Goal: Task Accomplishment & Management: Manage account settings

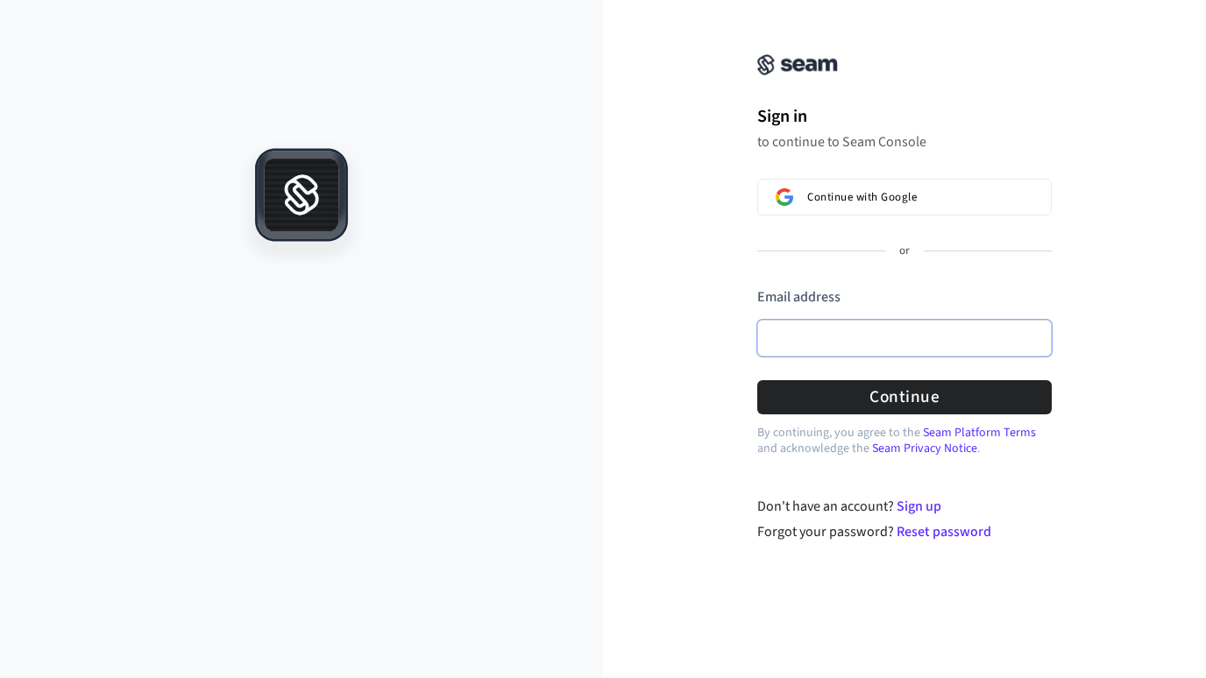
click at [834, 342] on input "Email address" at bounding box center [904, 338] width 294 height 37
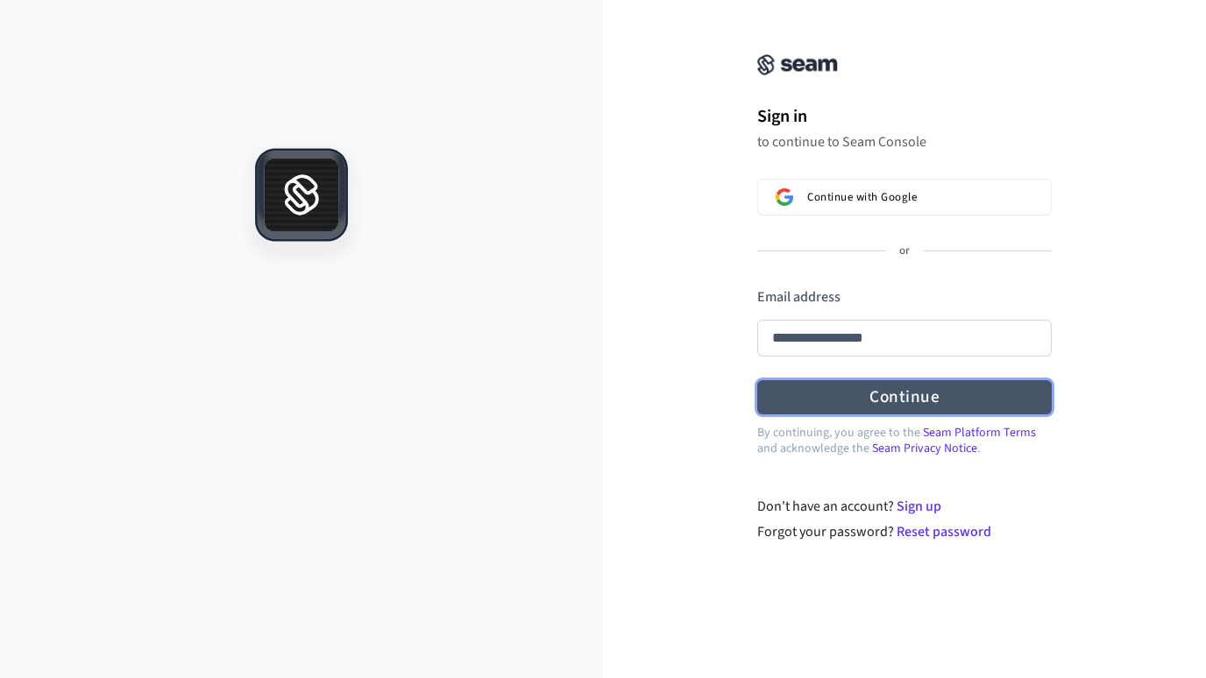
click at [829, 409] on button "Continue" at bounding box center [904, 397] width 294 height 34
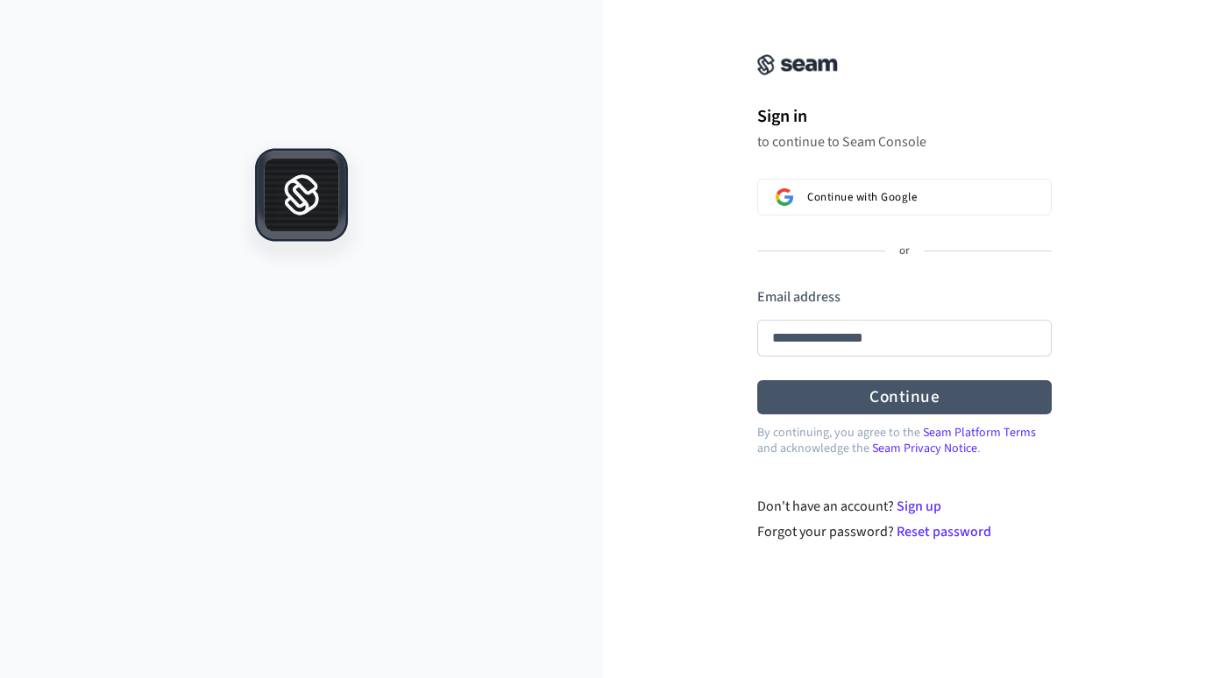
type input "**********"
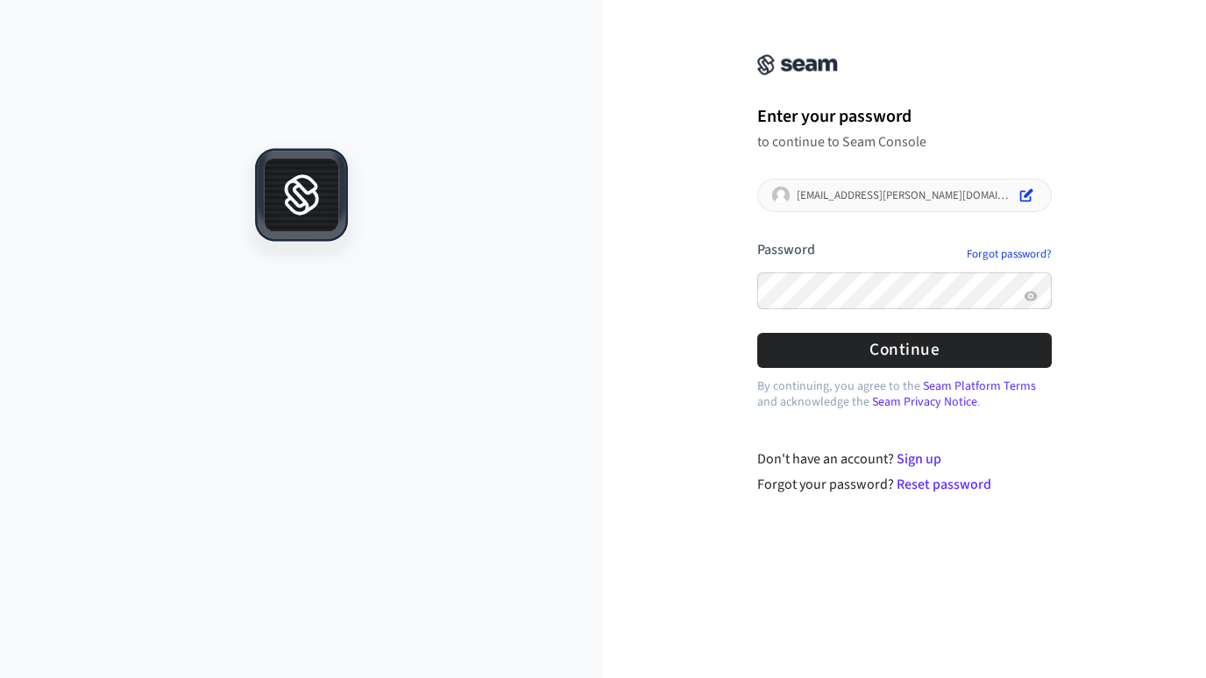
click at [757, 240] on button "submit" at bounding box center [757, 240] width 0 height 0
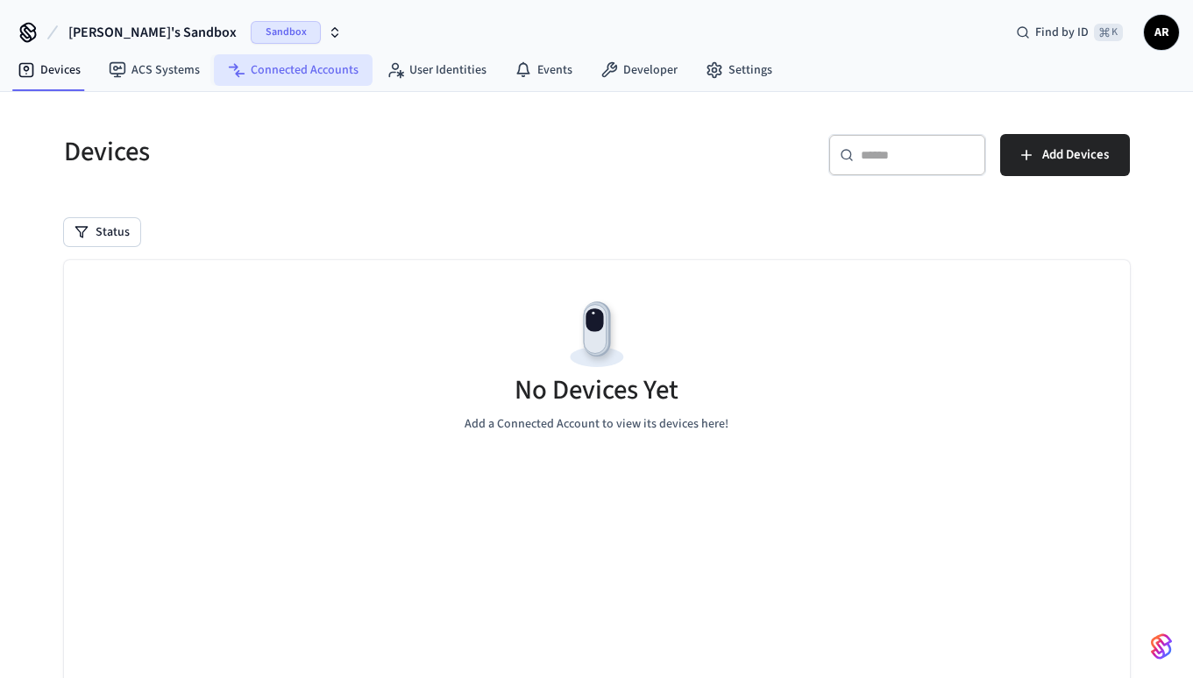
click at [316, 75] on link "Connected Accounts" at bounding box center [293, 70] width 159 height 32
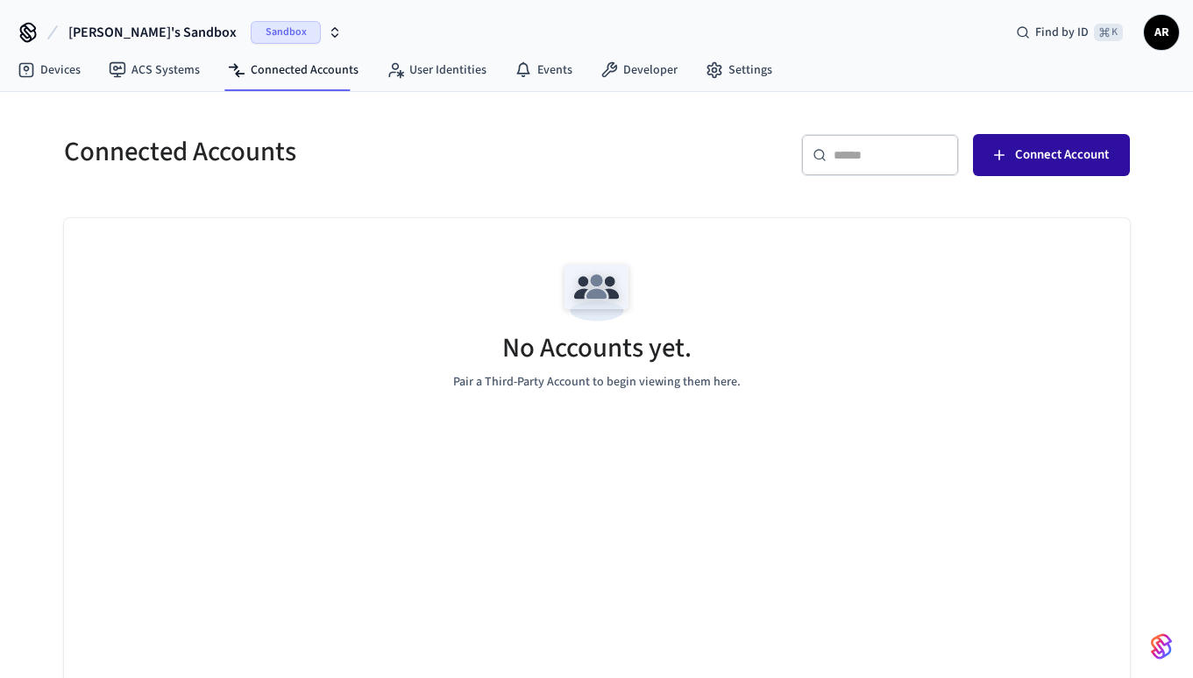
click at [1076, 151] on span "Connect Account" at bounding box center [1062, 155] width 94 height 23
